Goal: Find specific page/section: Find specific page/section

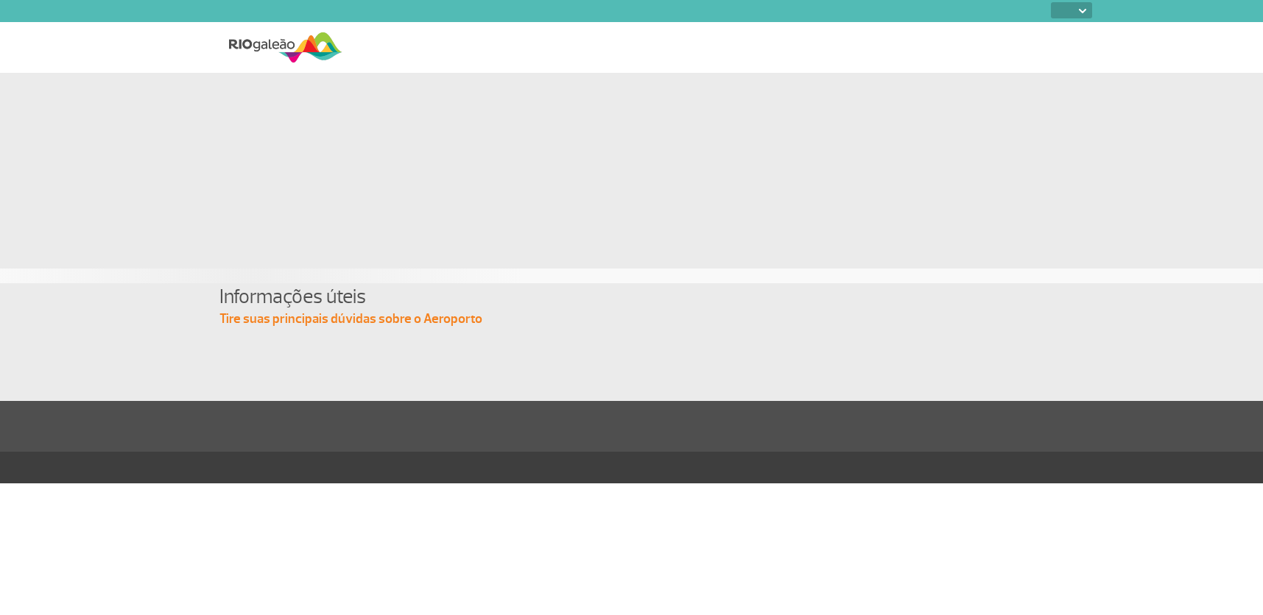
select select
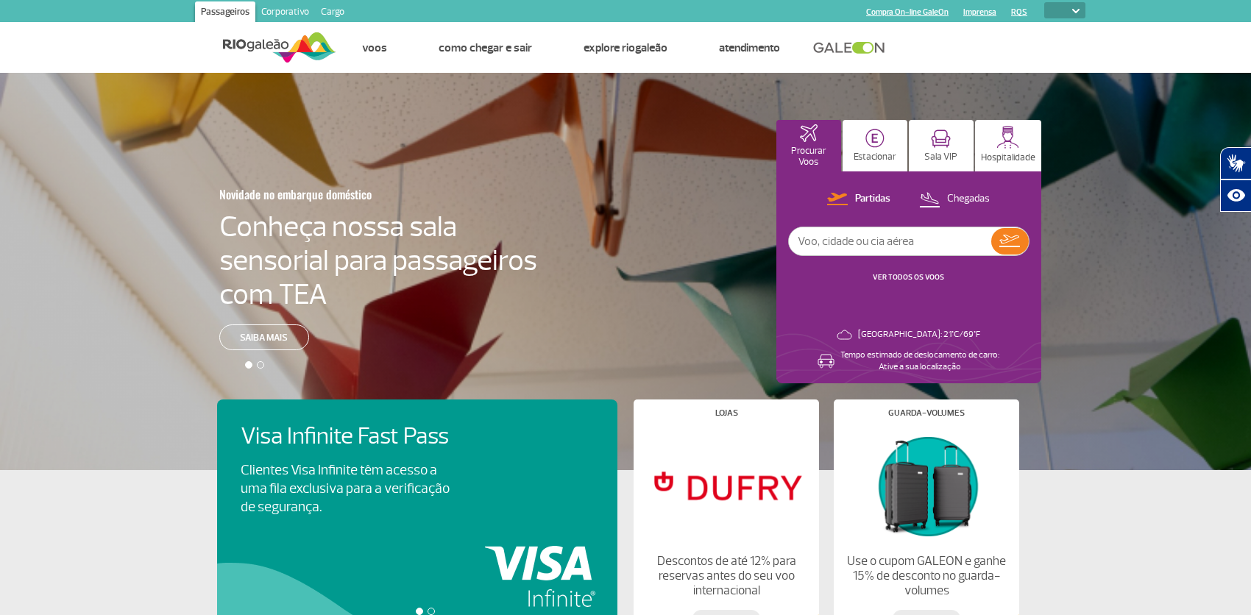
click at [328, 8] on link "Cargo" at bounding box center [332, 13] width 35 height 24
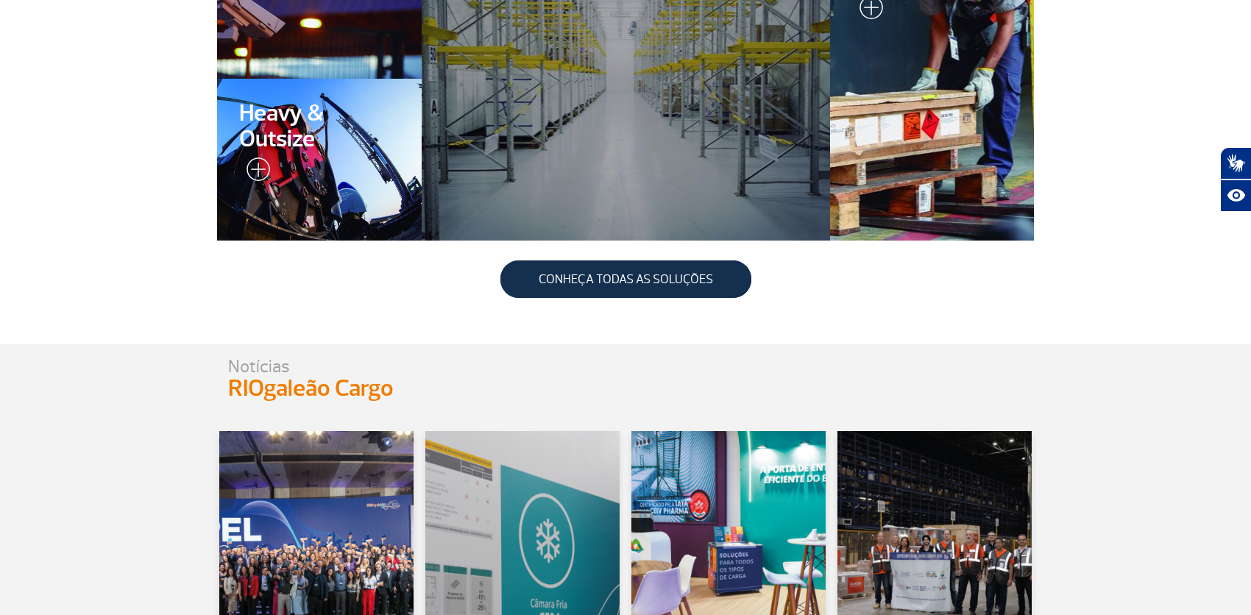
scroll to position [579, 0]
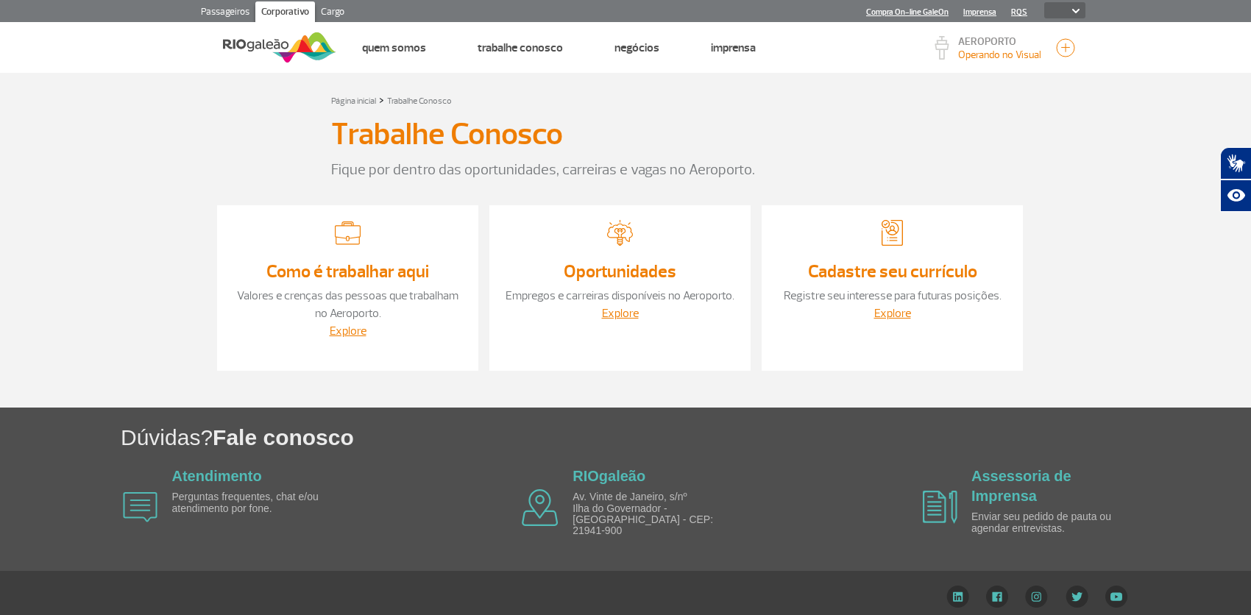
select select
click at [343, 328] on link "Explore" at bounding box center [348, 331] width 37 height 15
